Goal: Task Accomplishment & Management: Manage account settings

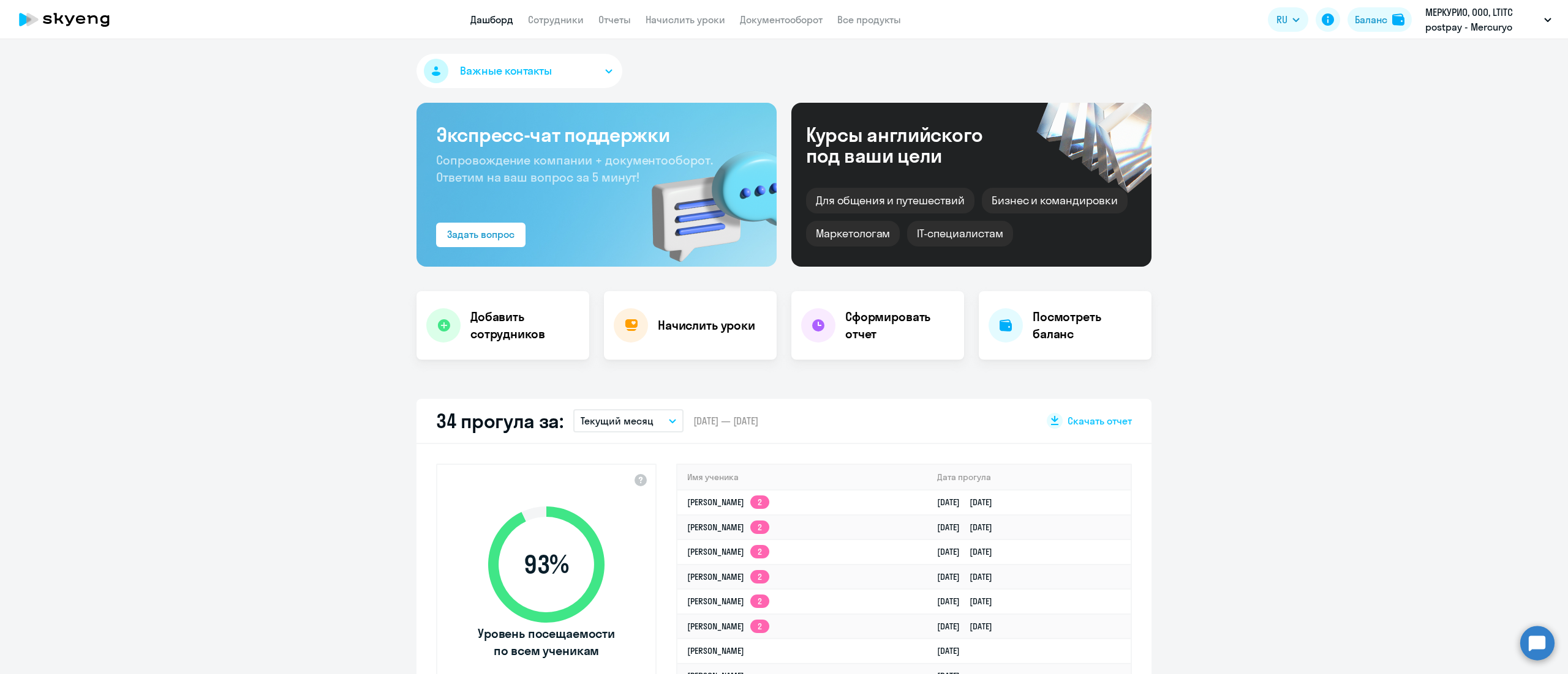
click at [137, 399] on app-truancy-attendance-dashboard "34 прогула за: Текущий месяц – [DATE] — [DATE] Скачать отчет 93 % Уровень посещ…" at bounding box center [784, 568] width 1568 height 337
select select "30"
click at [674, 8] on app-header "Дашборд Сотрудники Отчеты Начислить уроки Документооборот Все продукты Дашборд …" at bounding box center [784, 19] width 1568 height 39
click at [669, 27] on app-header "Дашборд Сотрудники Отчеты Начислить уроки Документооборот Все продукты Дашборд …" at bounding box center [784, 19] width 1568 height 39
click at [682, 16] on link "Начислить уроки" at bounding box center [685, 19] width 80 height 12
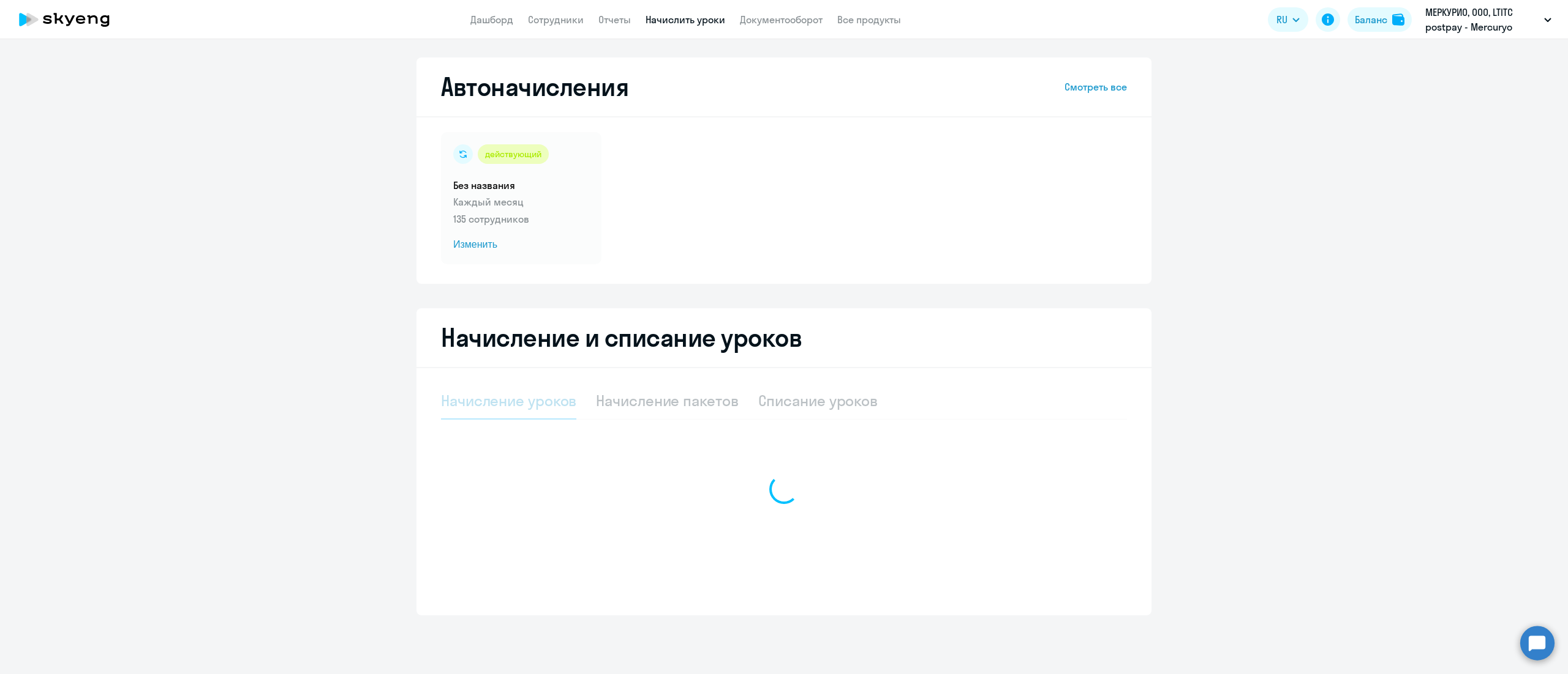
select select "10"
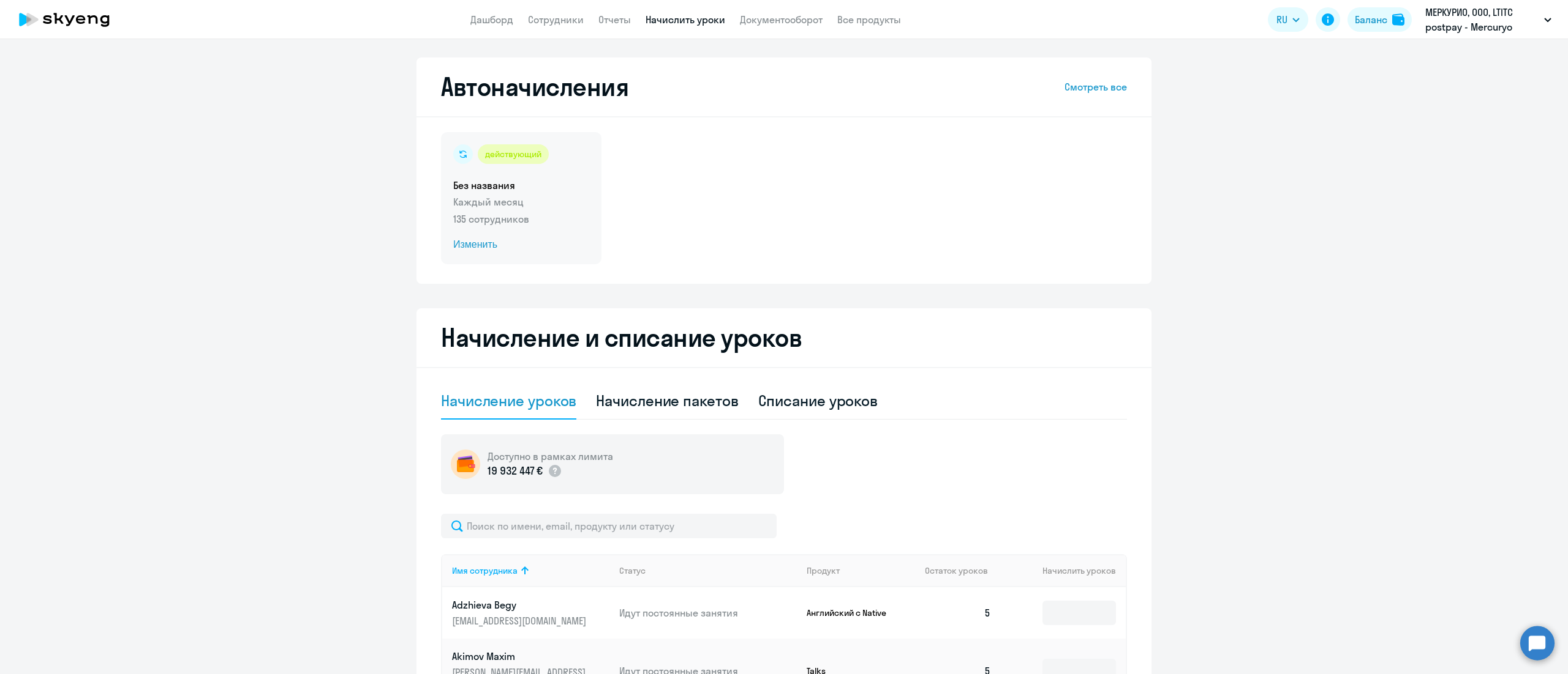
click at [540, 208] on p "Каждый месяц" at bounding box center [521, 202] width 136 height 15
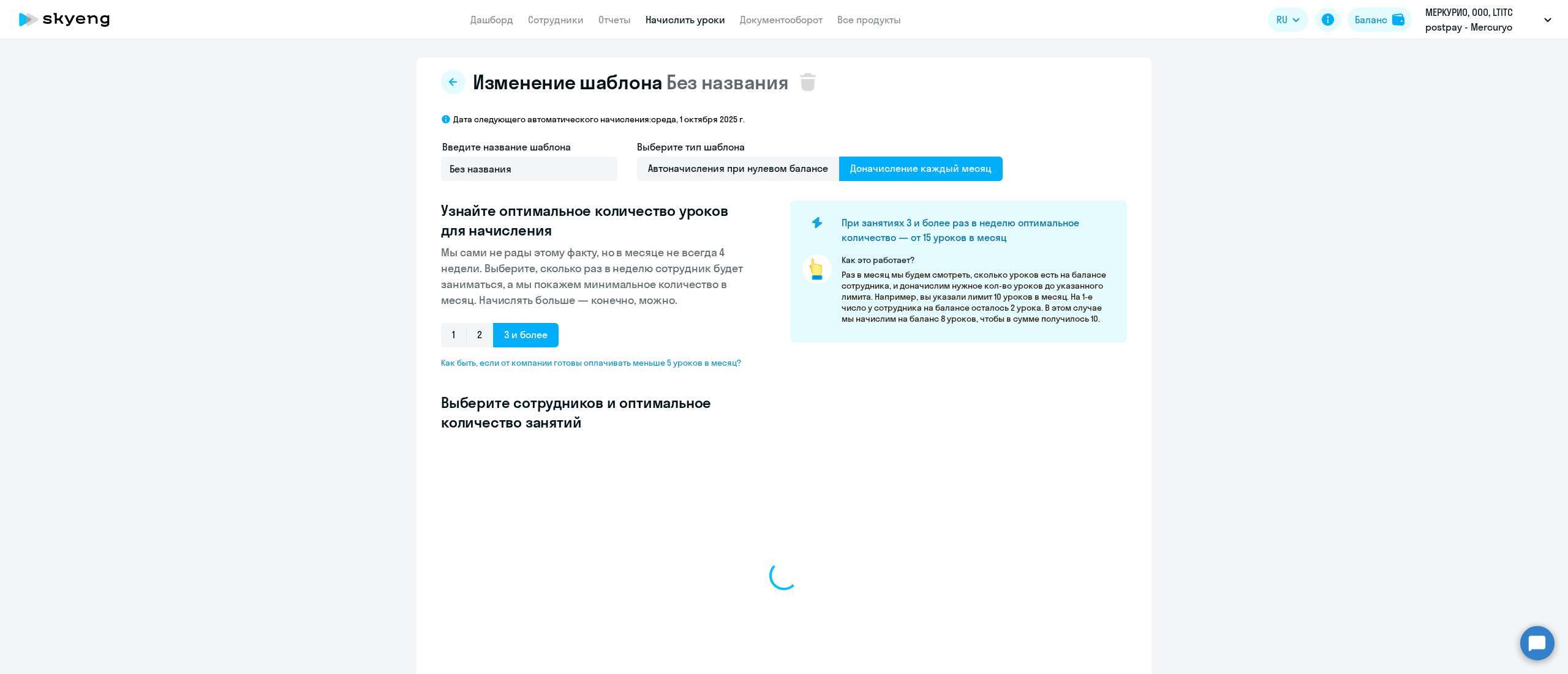
select select "10"
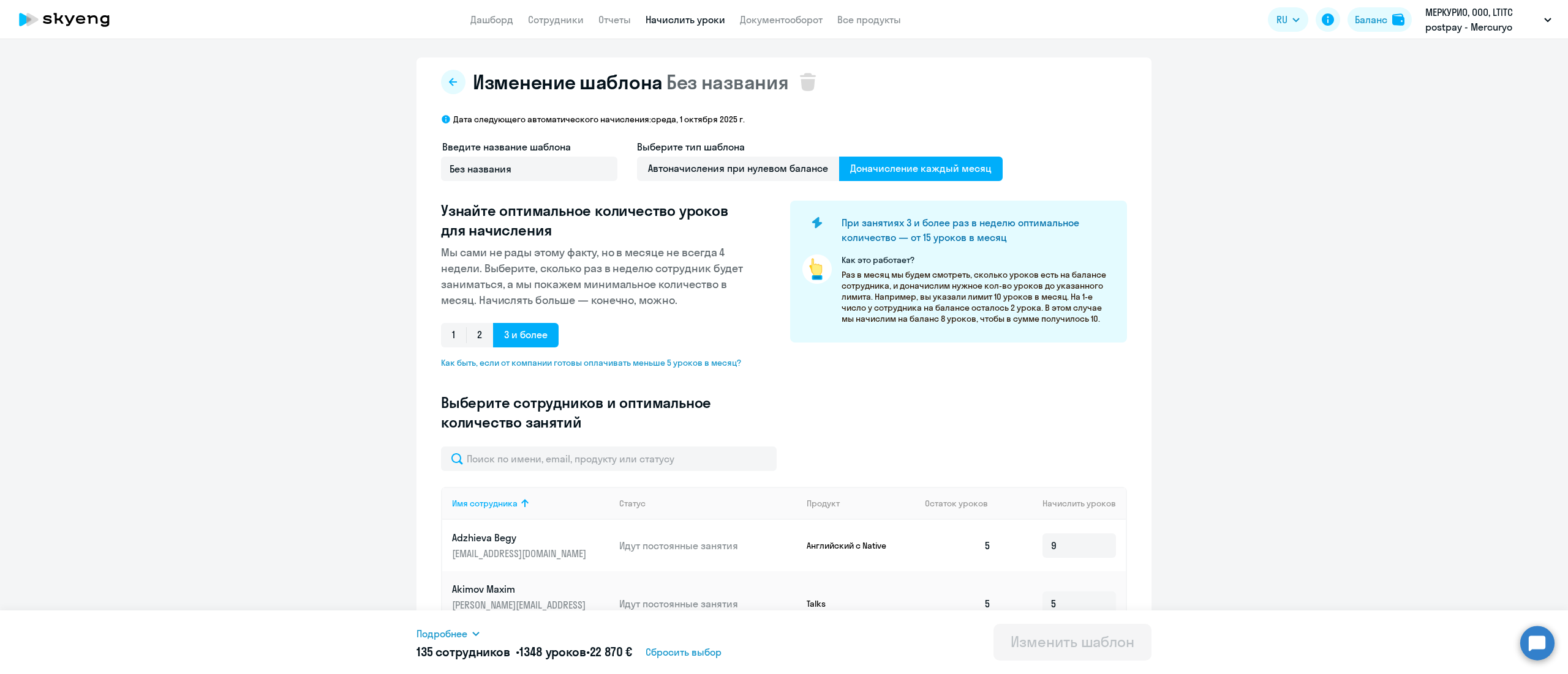
scroll to position [123, 0]
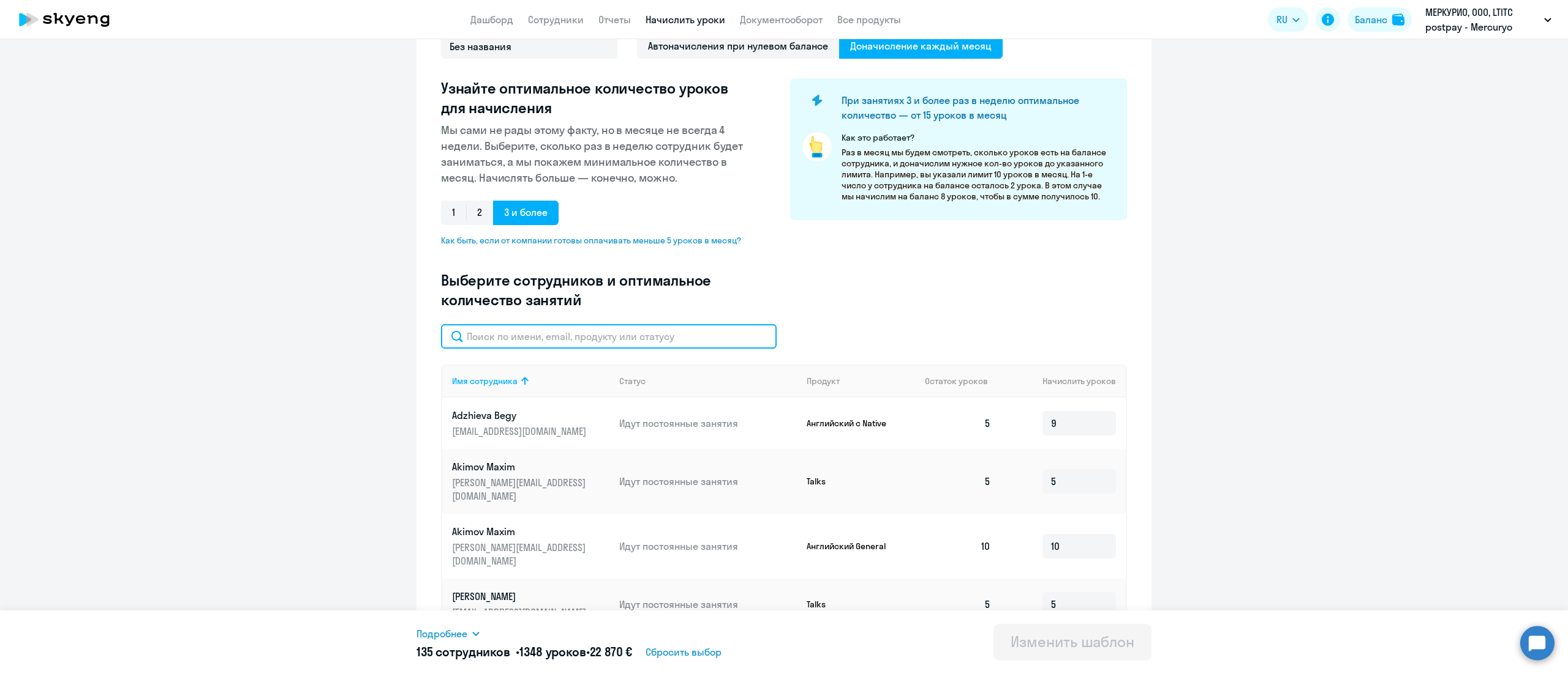
click at [691, 339] on input "text" at bounding box center [609, 336] width 335 height 25
paste input "Franko"
type input "Franko"
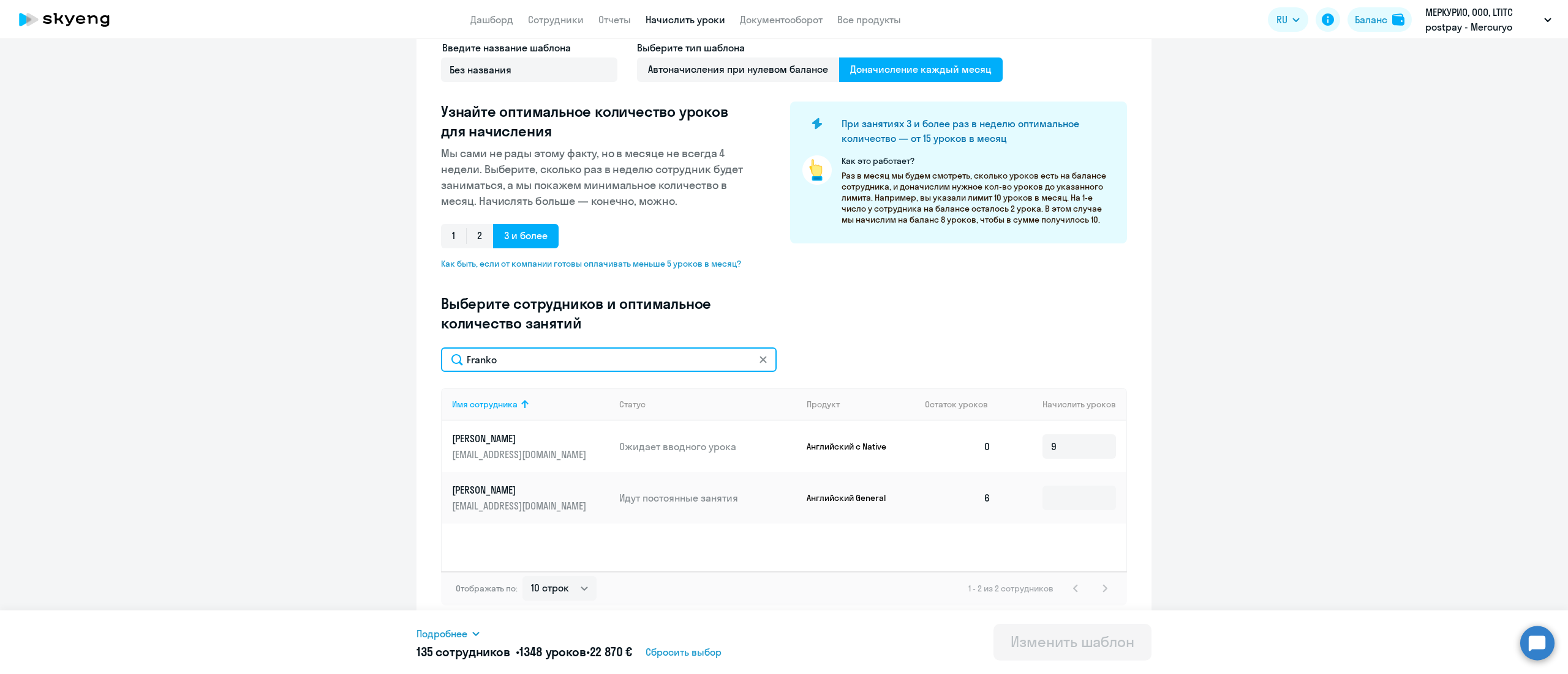
scroll to position [99, 0]
